Goal: Contribute content

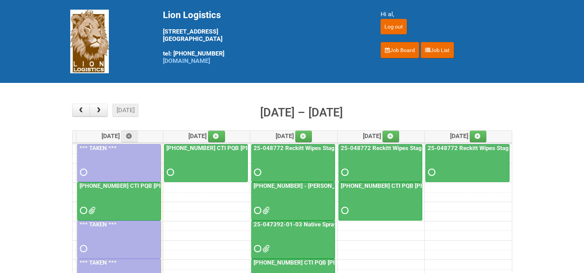
scroll to position [77, 0]
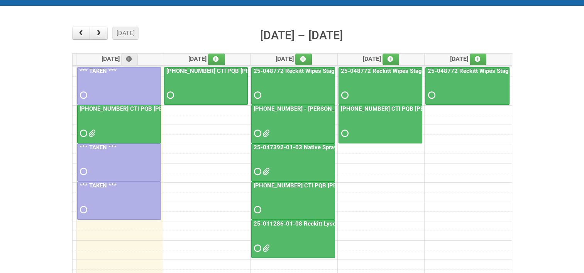
click at [302, 222] on link "25-011286-01-08 Reckitt Lysol Laundry Scented" at bounding box center [317, 223] width 131 height 7
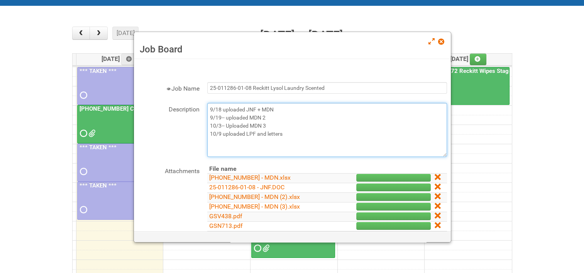
click at [289, 136] on textarea "9/18 uploaded JNF + MDN 9/19-- uploaded MDN 2 10/3-- Uploaded MDN 3 10/9 upload…" at bounding box center [327, 130] width 240 height 54
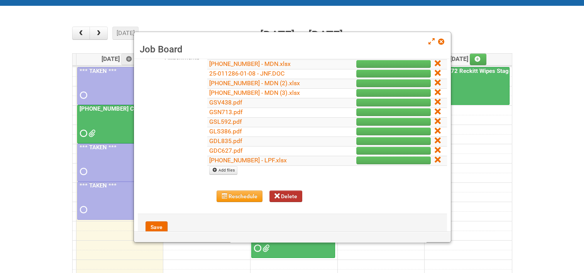
scroll to position [116, 0]
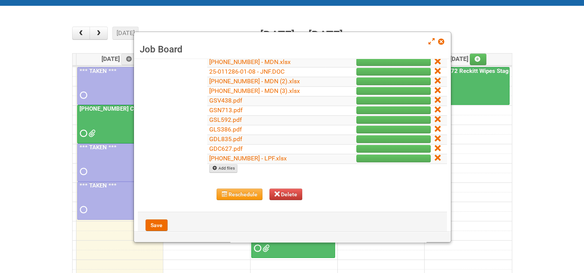
type textarea "9/18 uploaded JNF + MDN 9/19-- uploaded MDN 2 10/3-- Uploaded MDN 3 10/9 upload…"
click at [235, 167] on link "Add files" at bounding box center [223, 168] width 28 height 8
type input "C:\fakepath\25-011286-01-08 Reckitt Lysol Laundry Scented - MOR.xlsm"
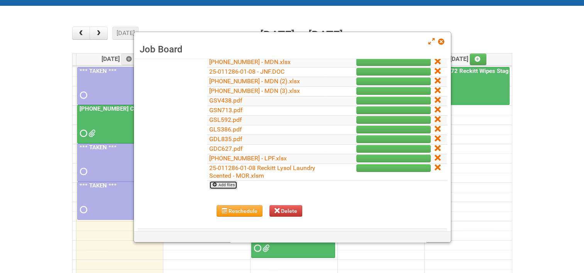
click at [223, 183] on link "Add files" at bounding box center [223, 185] width 28 height 8
type input "C:\fakepath\25-011286-01-08 Reckitt Lysol Laundry Scented - Lion.xlsx"
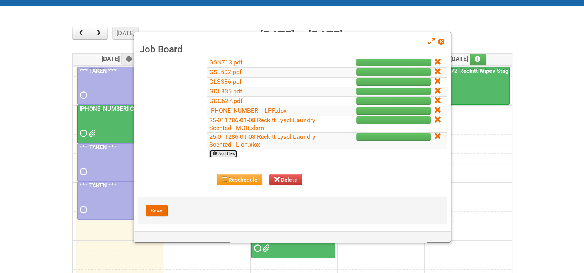
scroll to position [166, 0]
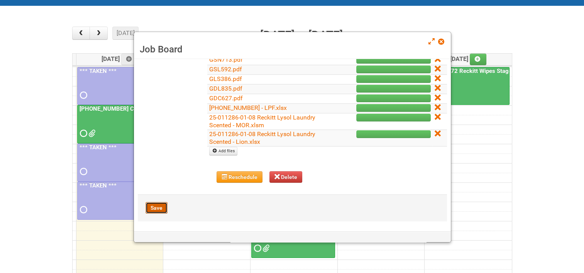
click at [163, 205] on button "Save" at bounding box center [156, 208] width 22 height 12
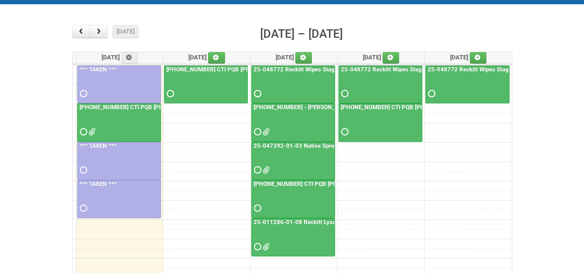
scroll to position [77, 0]
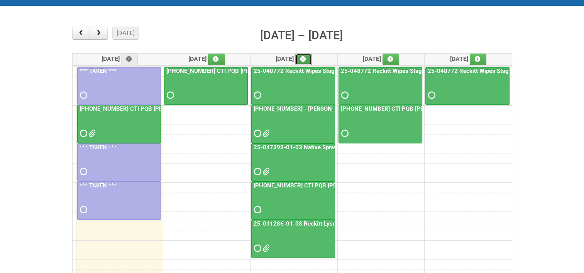
click at [311, 55] on link at bounding box center [303, 60] width 17 height 12
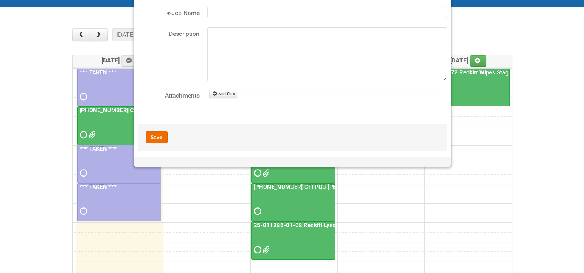
scroll to position [77, 0]
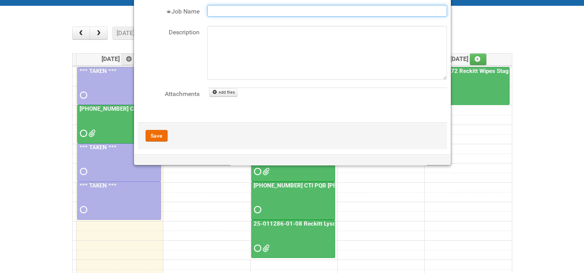
click at [248, 12] on input "Job Name" at bounding box center [327, 11] width 240 height 12
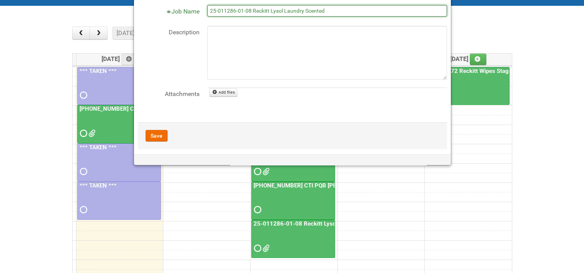
drag, startPoint x: 324, startPoint y: 10, endPoint x: 403, endPoint y: 10, distance: 78.3
click at [403, 10] on input "25-011286-01-08 Reckitt Lysol Laundry Scented" at bounding box center [327, 11] width 240 height 12
click at [403, 11] on input "25-011286-01-08 Reckitt Lysol Laundry Scented" at bounding box center [327, 11] width 240 height 12
type input "25-011286-01-08 Reckitt Lysol Laundry Scented - photos for QC"
click at [158, 135] on button "Save" at bounding box center [156, 136] width 22 height 12
